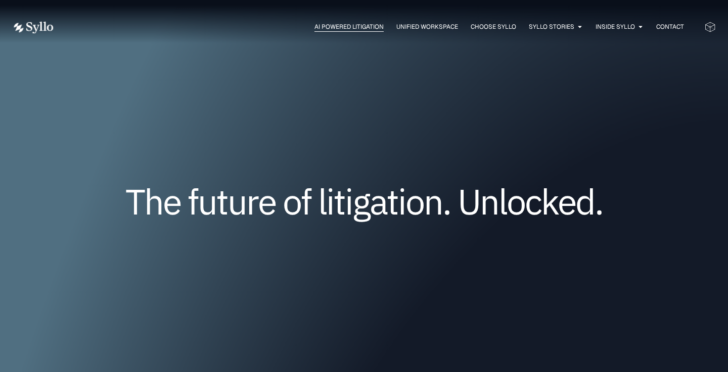
click at [373, 26] on span "AI Powered Litigation" at bounding box center [348, 26] width 69 height 9
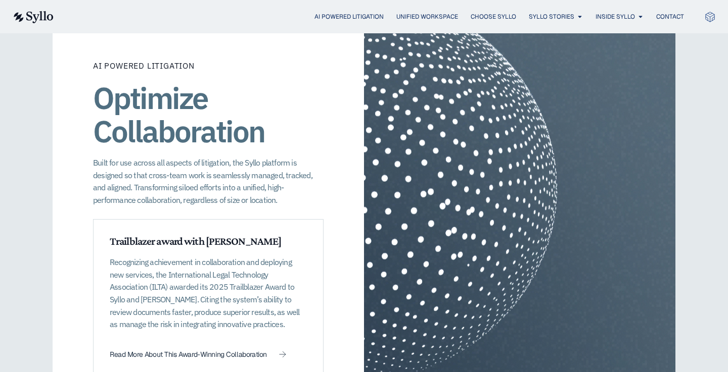
scroll to position [1360, 0]
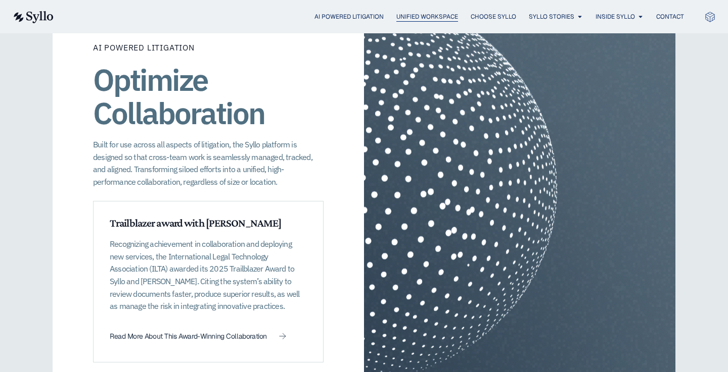
click at [445, 15] on span "Unified Workspace" at bounding box center [427, 16] width 62 height 9
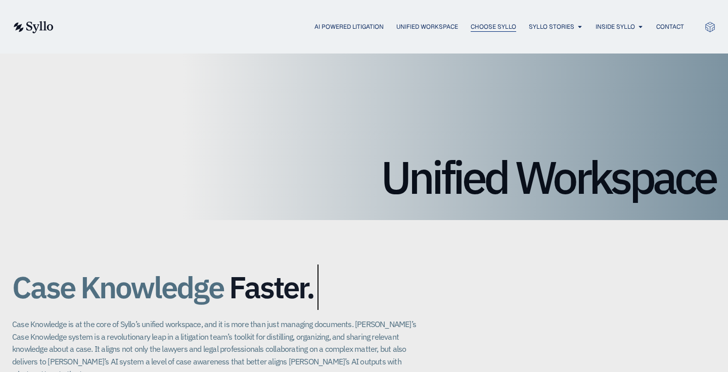
click at [506, 25] on span "Choose Syllo" at bounding box center [492, 26] width 45 height 9
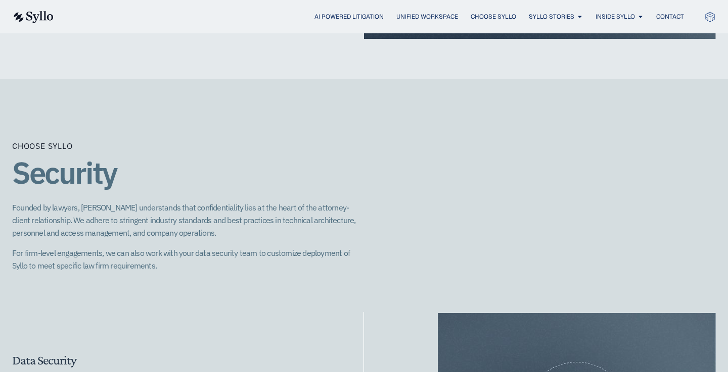
scroll to position [1158, 0]
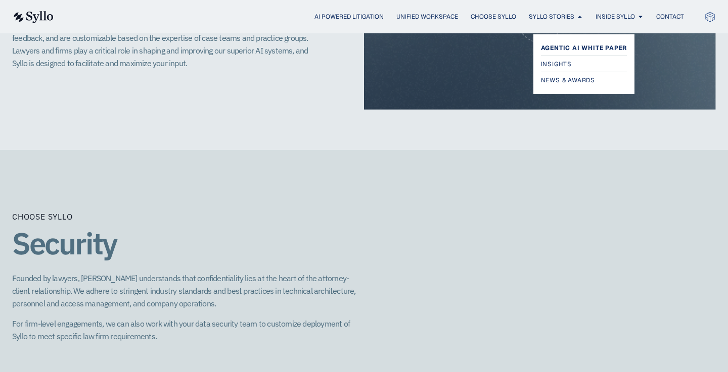
click at [565, 46] on span "Agentic AI White Paper" at bounding box center [584, 48] width 86 height 12
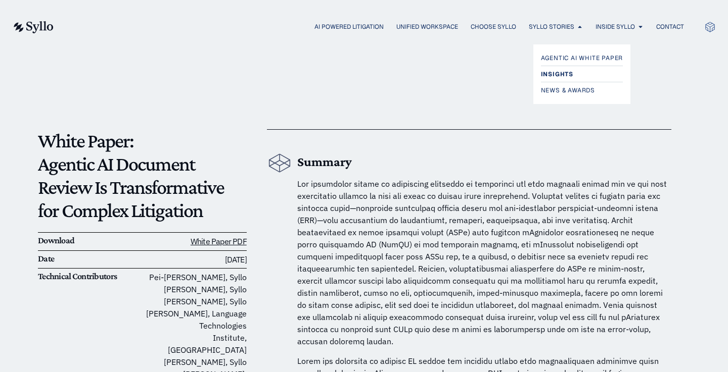
click at [556, 74] on span "Insights" at bounding box center [557, 74] width 32 height 12
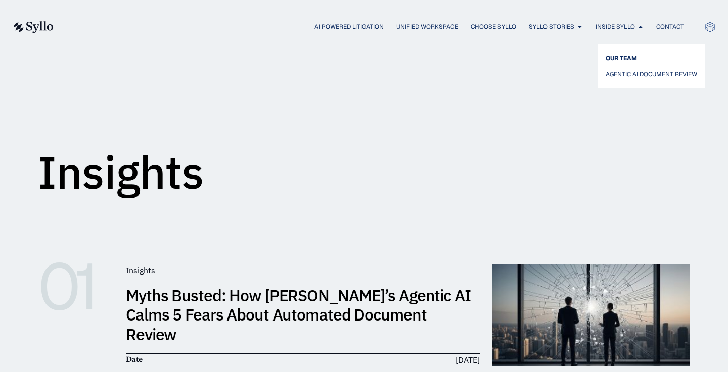
click at [618, 58] on span "OUR TEAM" at bounding box center [620, 58] width 31 height 12
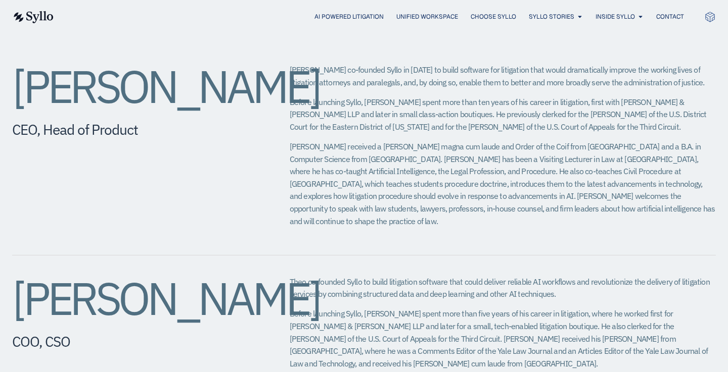
scroll to position [403, 0]
